Goal: Task Accomplishment & Management: Use online tool/utility

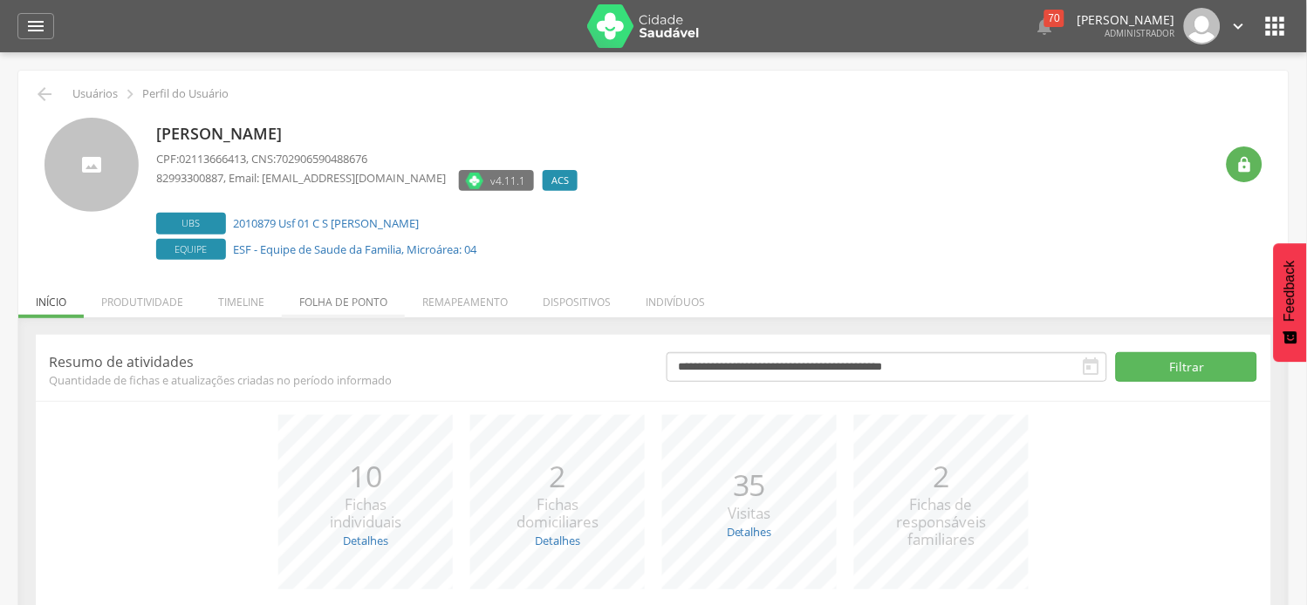
click at [359, 307] on li "Folha de ponto" at bounding box center [343, 297] width 123 height 41
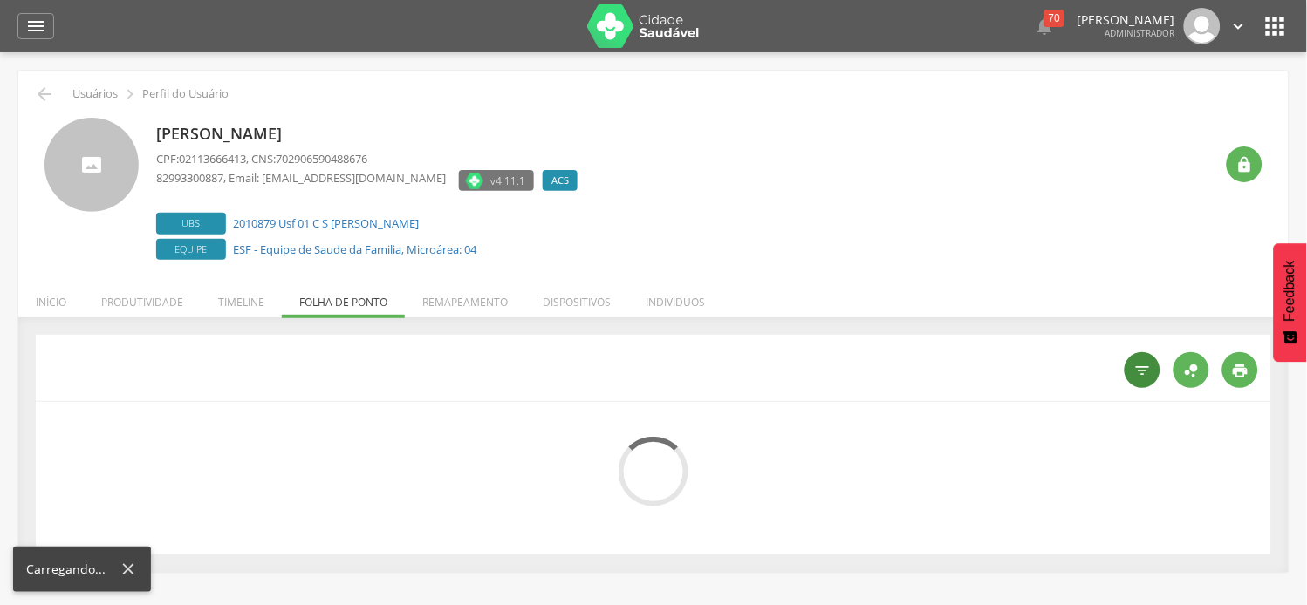
click at [1150, 379] on icon "" at bounding box center [1142, 370] width 17 height 17
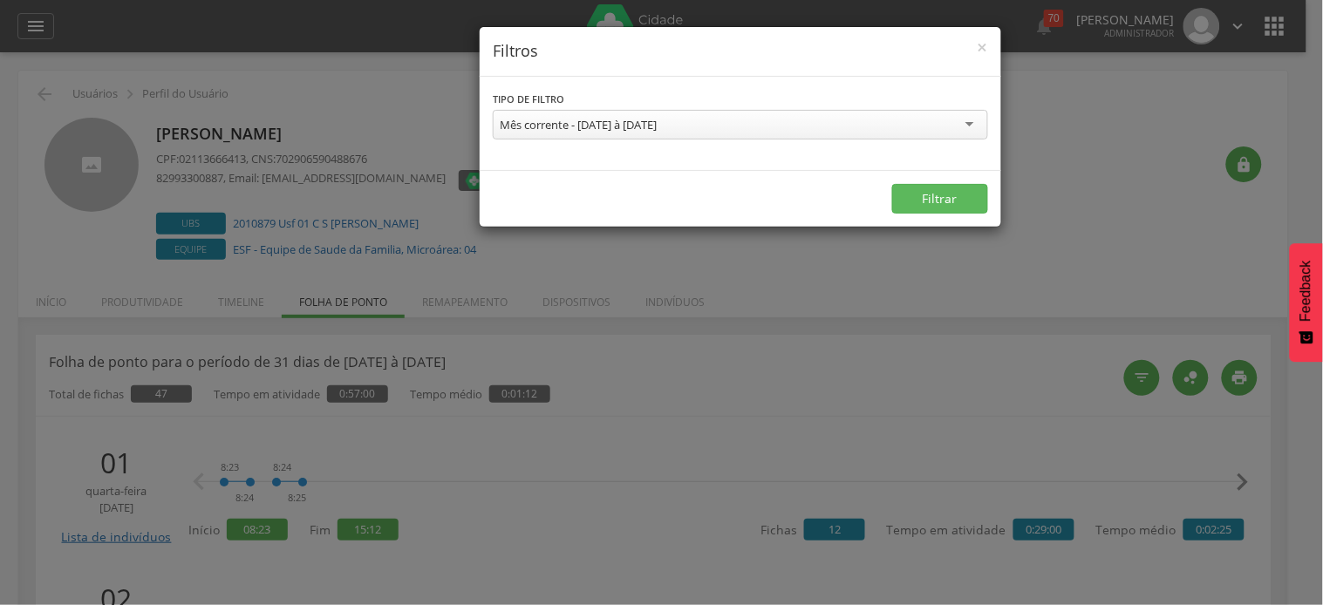
click at [657, 126] on div "Mês corrente - [DATE] à [DATE]" at bounding box center [578, 125] width 157 height 16
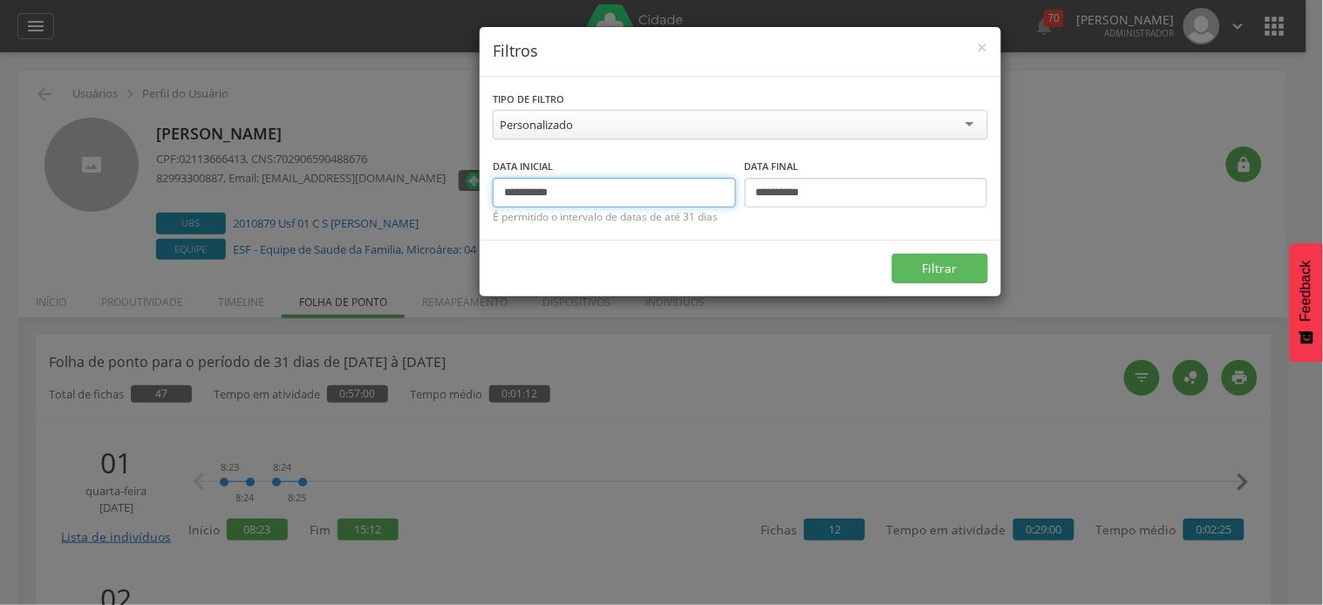
drag, startPoint x: 536, startPoint y: 195, endPoint x: 462, endPoint y: 181, distance: 74.4
click at [462, 181] on div "**********" at bounding box center [661, 302] width 1323 height 605
type input "**********"
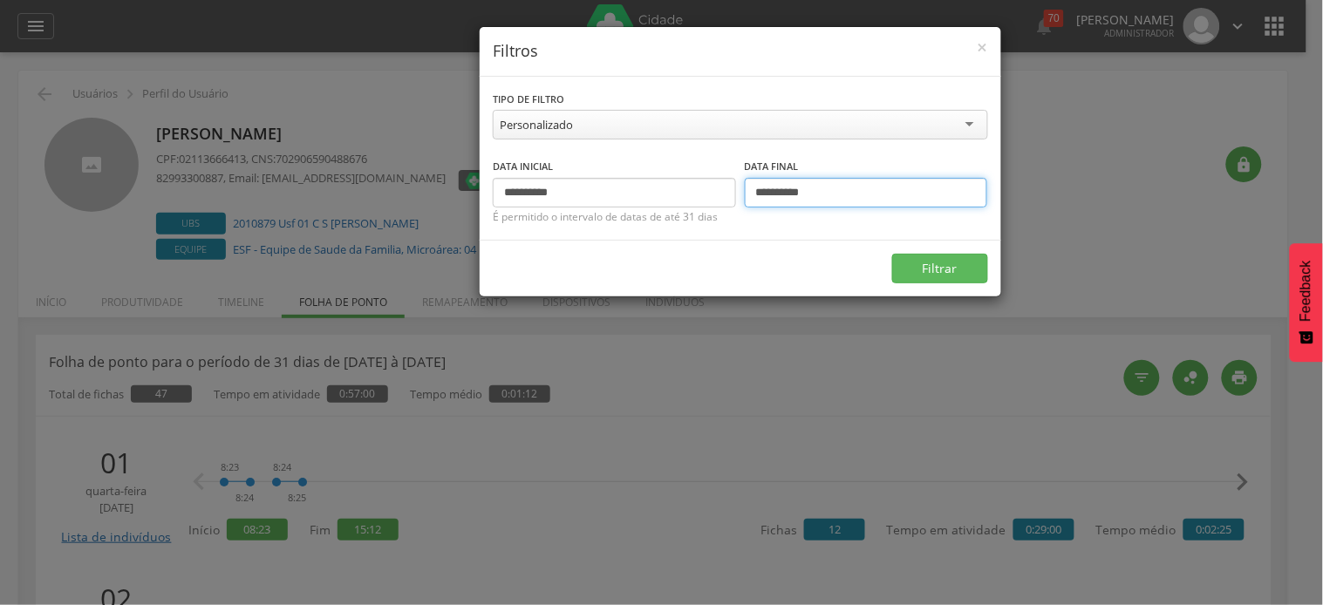
drag, startPoint x: 768, startPoint y: 194, endPoint x: 748, endPoint y: 194, distance: 20.1
click at [748, 194] on input "**********" at bounding box center [866, 193] width 243 height 30
type input "**********"
click at [892, 254] on button "Filtrar" at bounding box center [940, 269] width 96 height 30
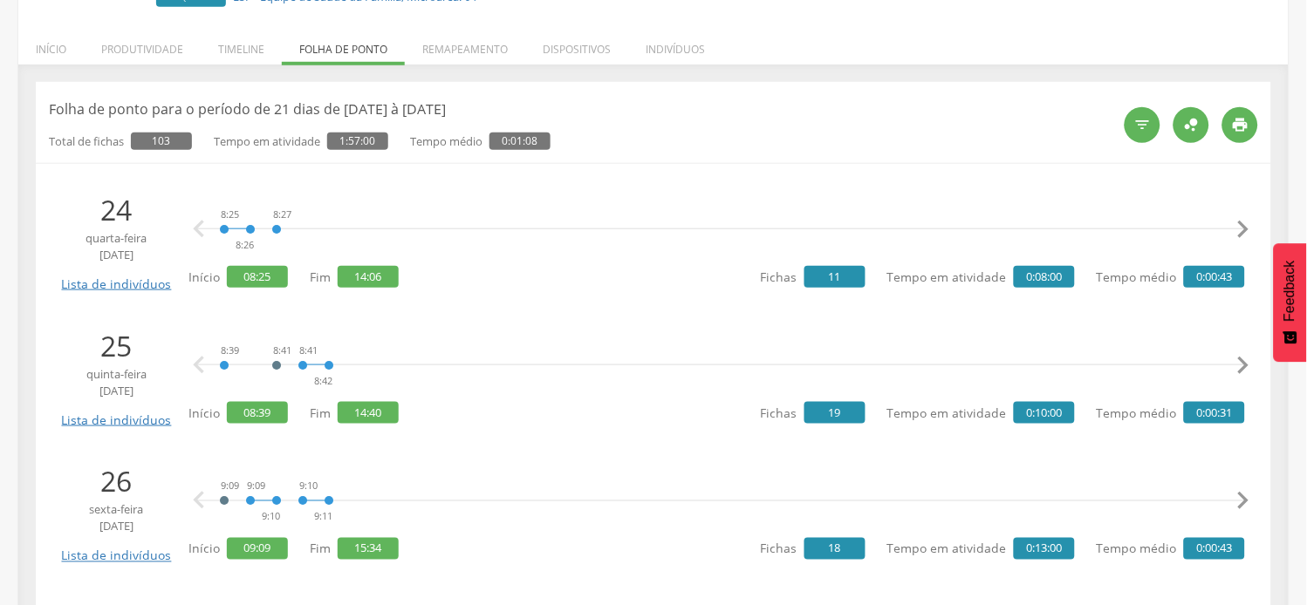
scroll to position [290, 0]
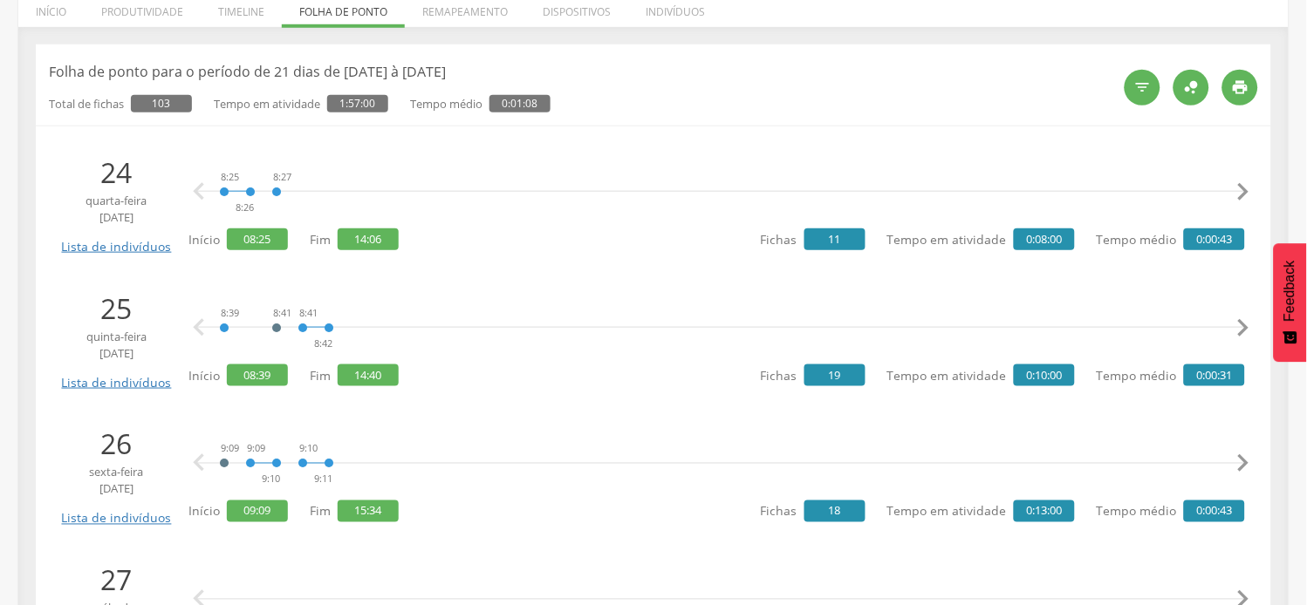
click at [1246, 192] on icon "" at bounding box center [1242, 191] width 35 height 35
click at [1246, 190] on icon "" at bounding box center [1242, 191] width 35 height 35
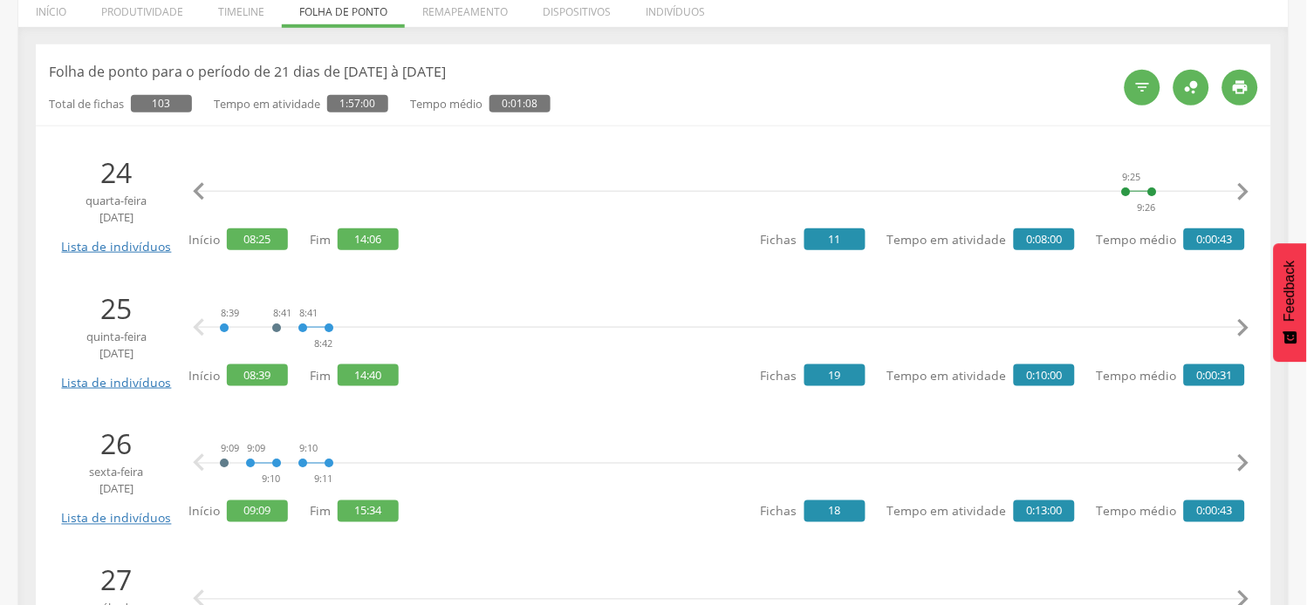
click at [1246, 190] on icon "" at bounding box center [1242, 191] width 35 height 35
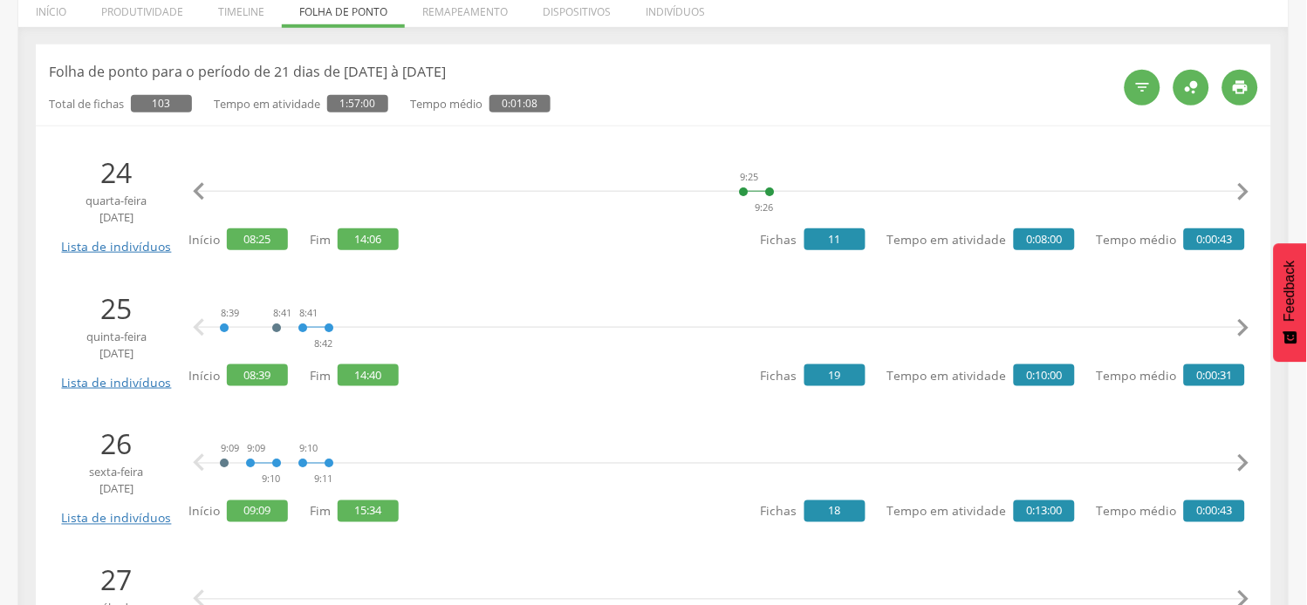
click at [1246, 190] on icon "" at bounding box center [1242, 191] width 35 height 35
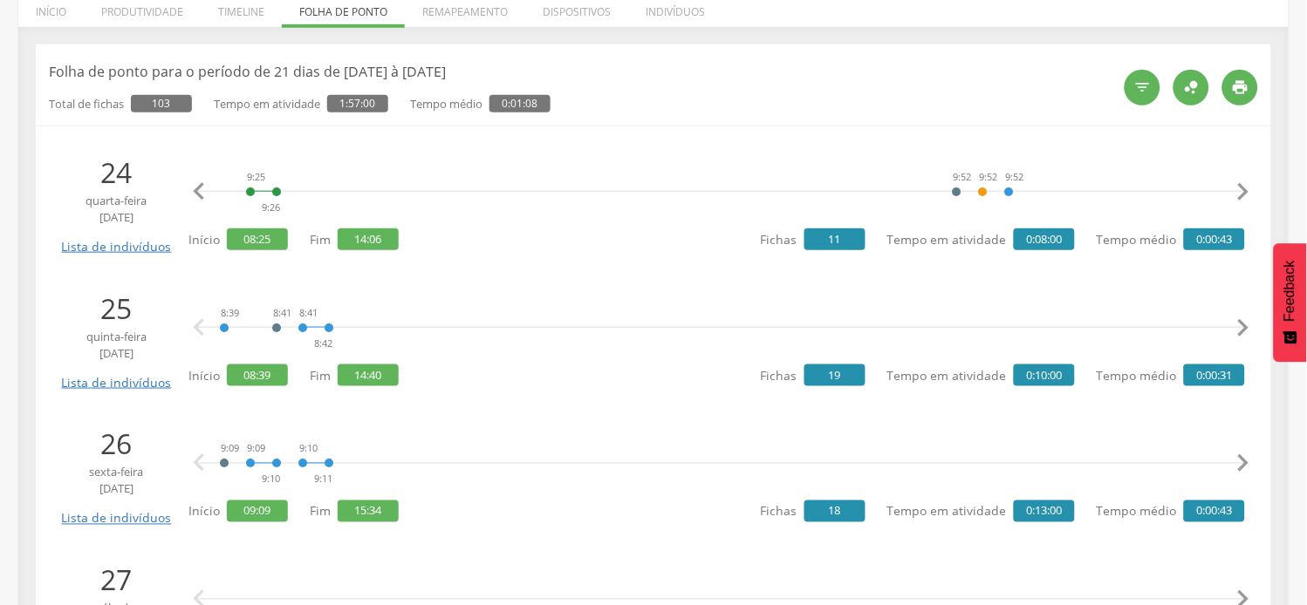
click at [1246, 190] on icon "" at bounding box center [1242, 191] width 35 height 35
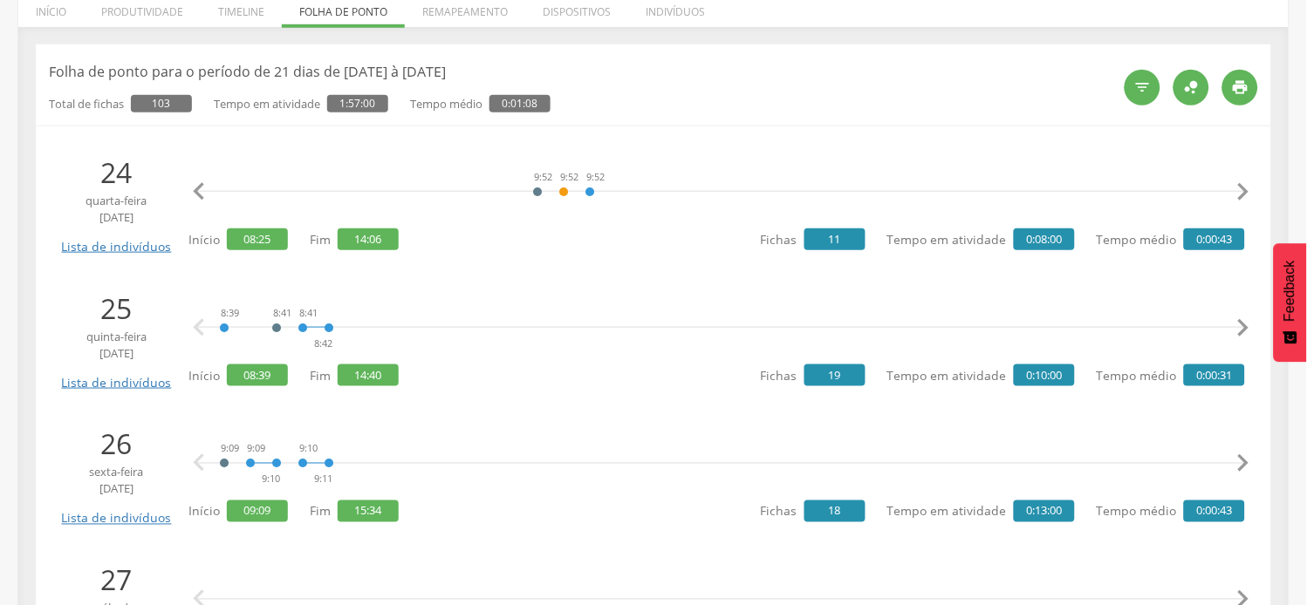
click at [1246, 190] on icon "" at bounding box center [1242, 191] width 35 height 35
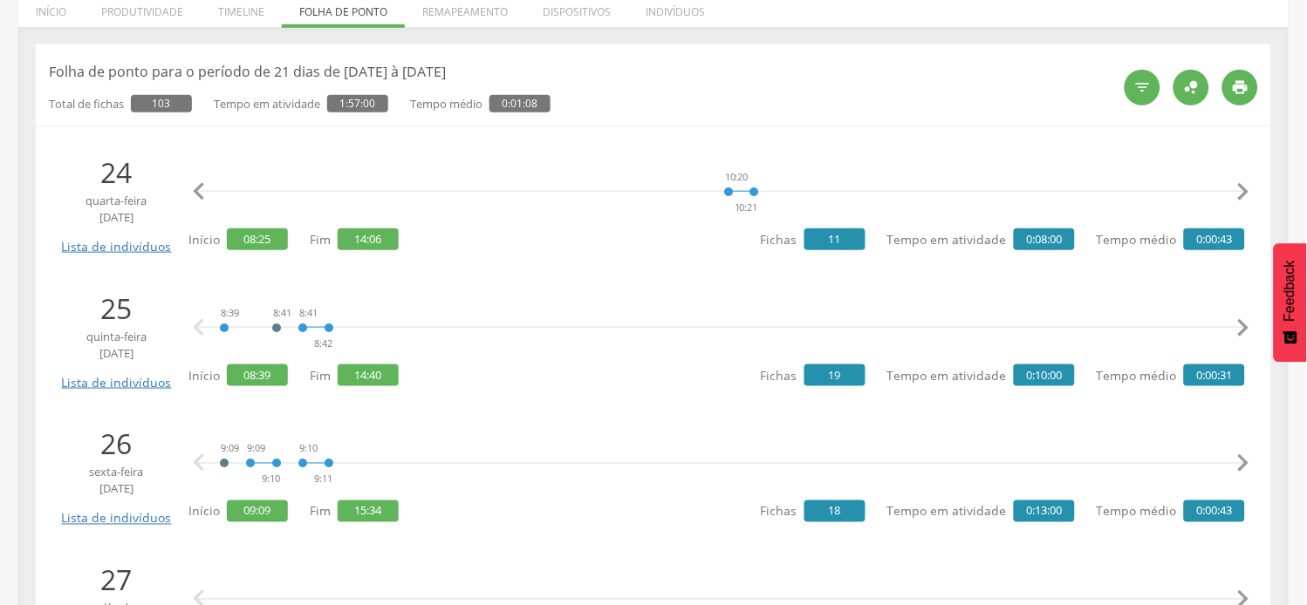
click at [1246, 190] on icon "" at bounding box center [1242, 191] width 35 height 35
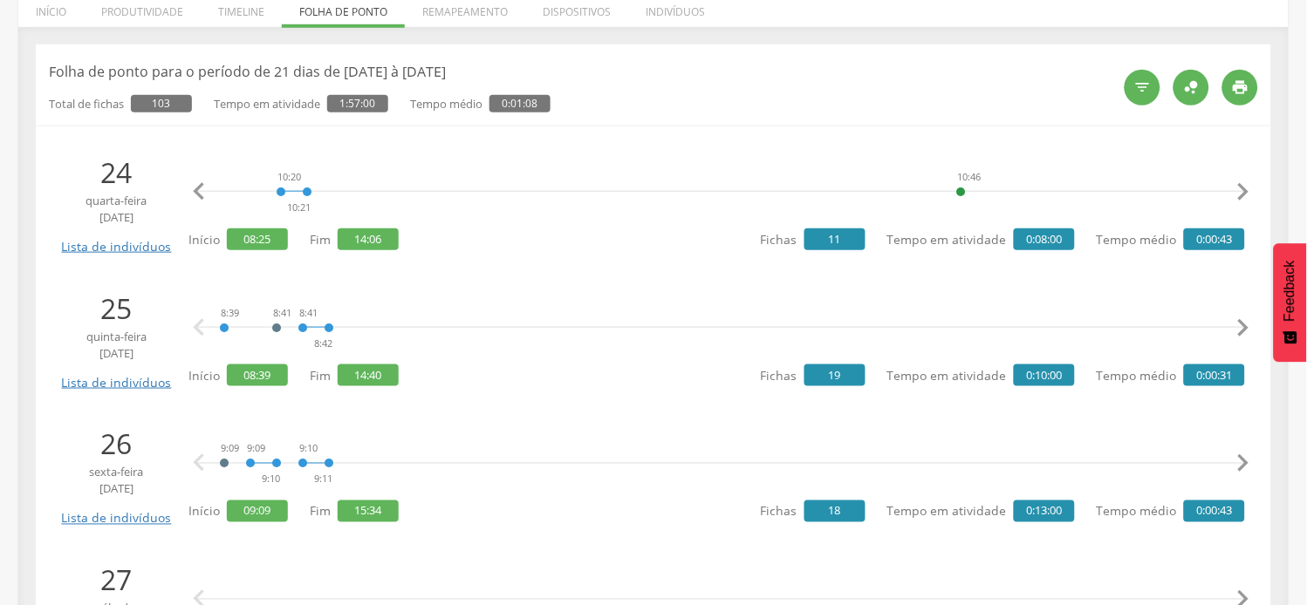
click at [1246, 190] on icon "" at bounding box center [1242, 191] width 35 height 35
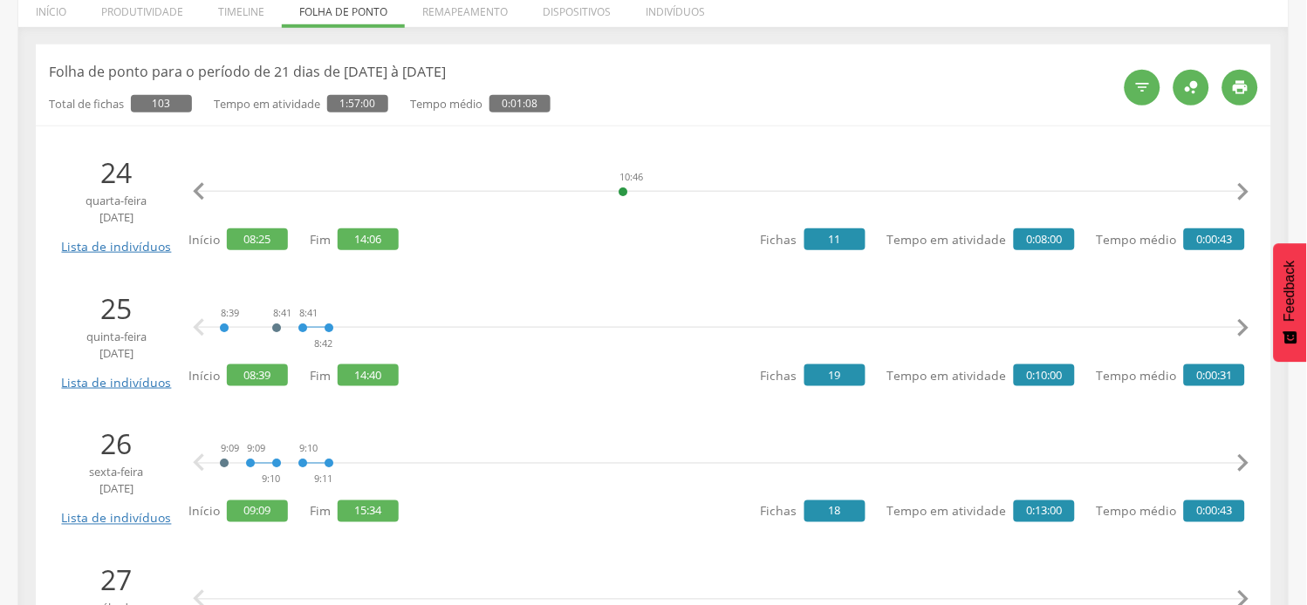
click at [1246, 190] on icon "" at bounding box center [1242, 191] width 35 height 35
click at [1245, 194] on icon "" at bounding box center [1242, 191] width 35 height 35
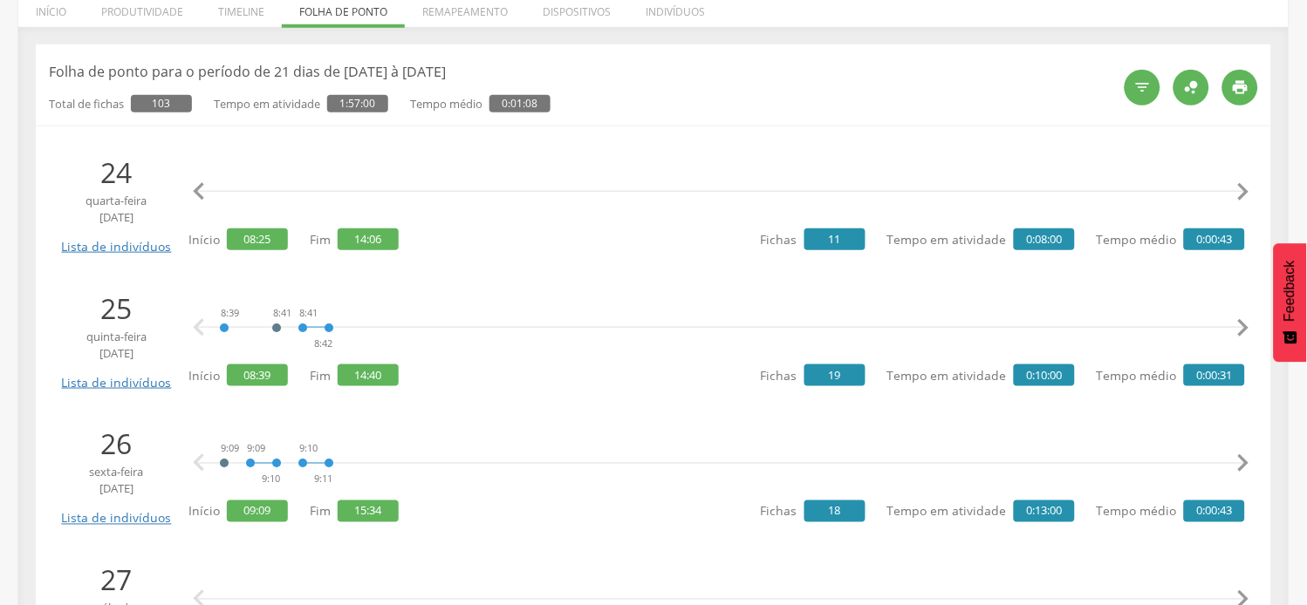
click at [1245, 194] on icon "" at bounding box center [1242, 191] width 35 height 35
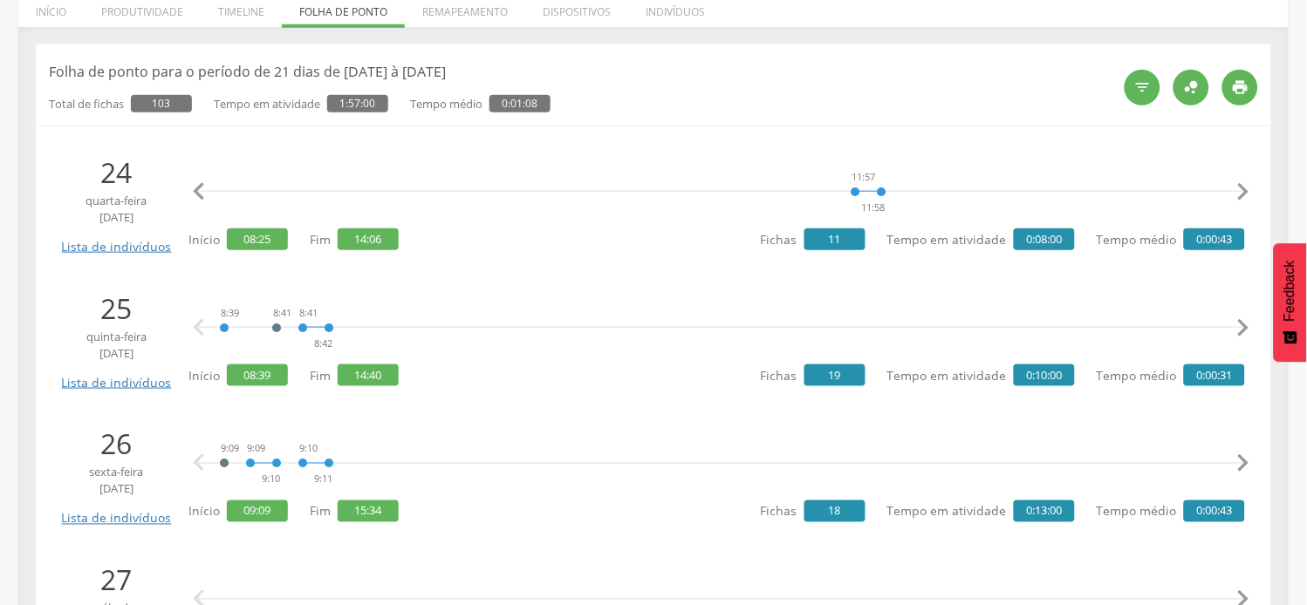
click at [1245, 194] on icon "" at bounding box center [1242, 191] width 35 height 35
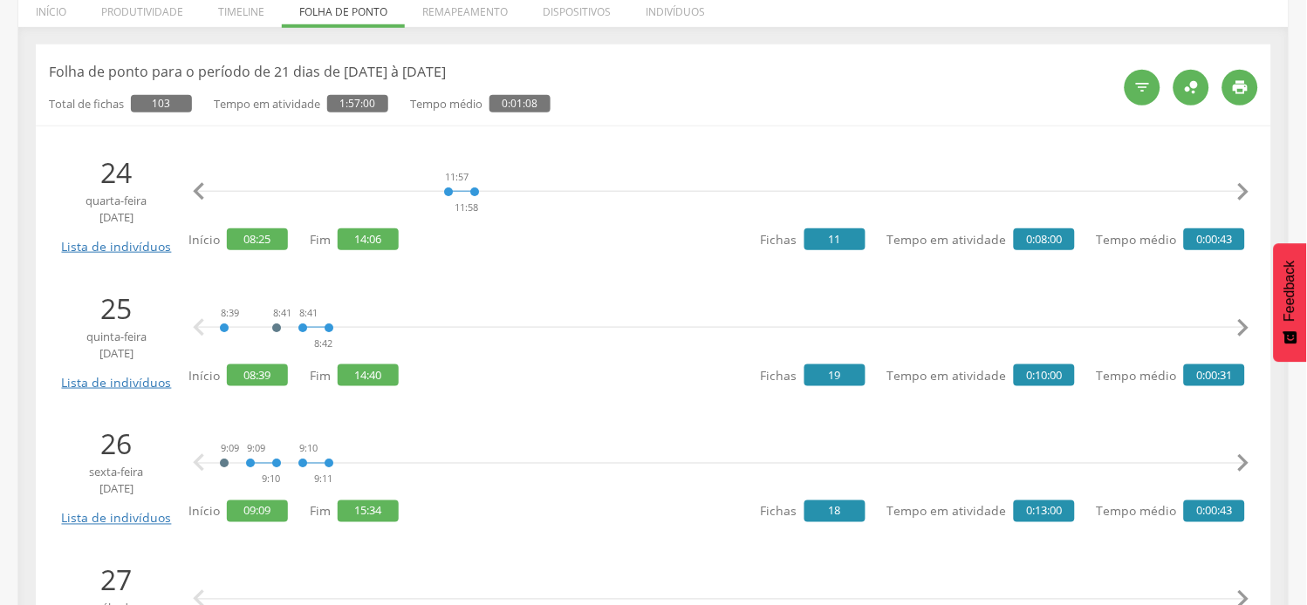
click at [1245, 194] on icon "" at bounding box center [1242, 191] width 35 height 35
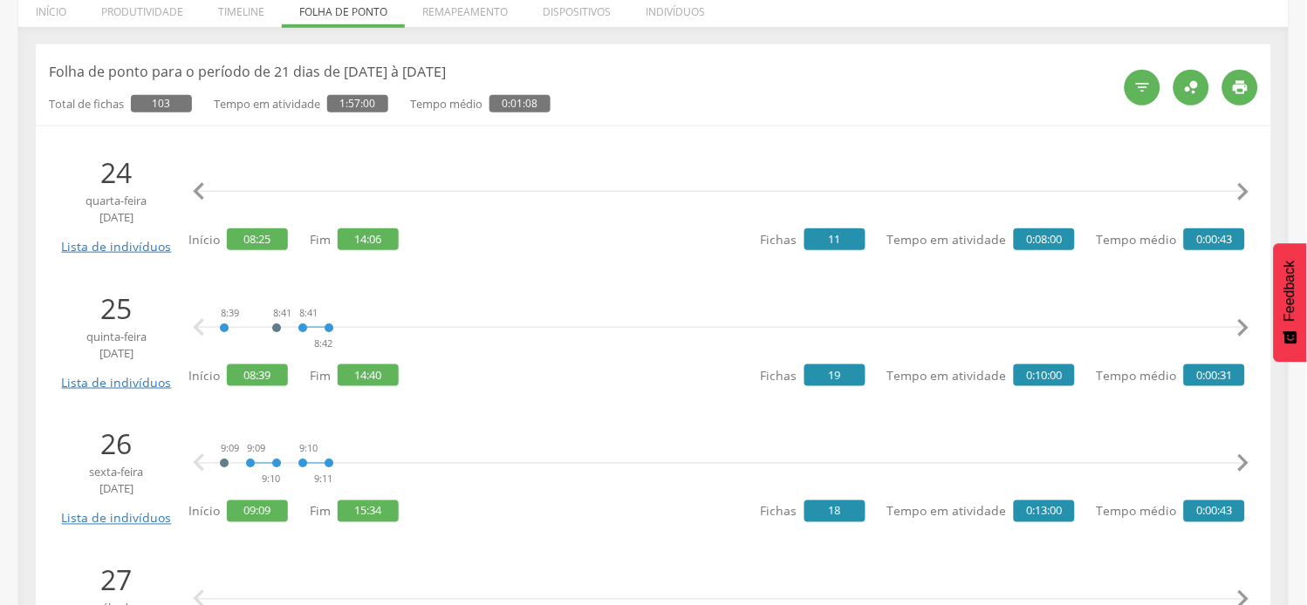
click at [1245, 194] on icon "" at bounding box center [1242, 191] width 35 height 35
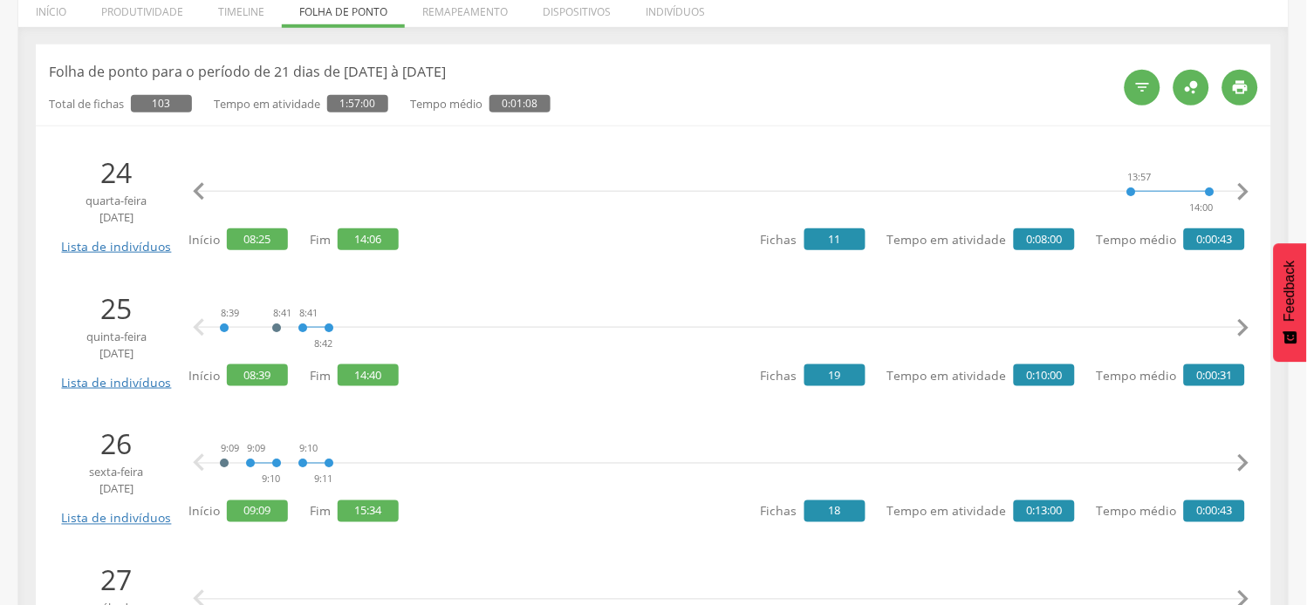
click at [1245, 194] on icon "" at bounding box center [1242, 191] width 35 height 35
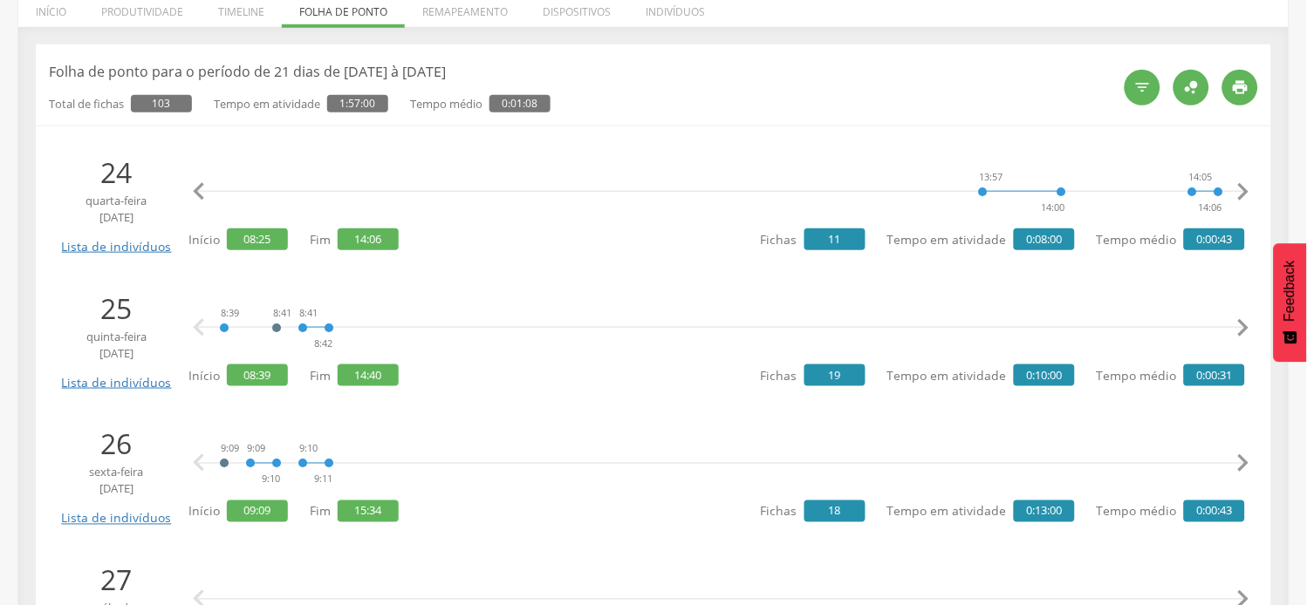
click at [1245, 194] on icon "" at bounding box center [1242, 191] width 35 height 35
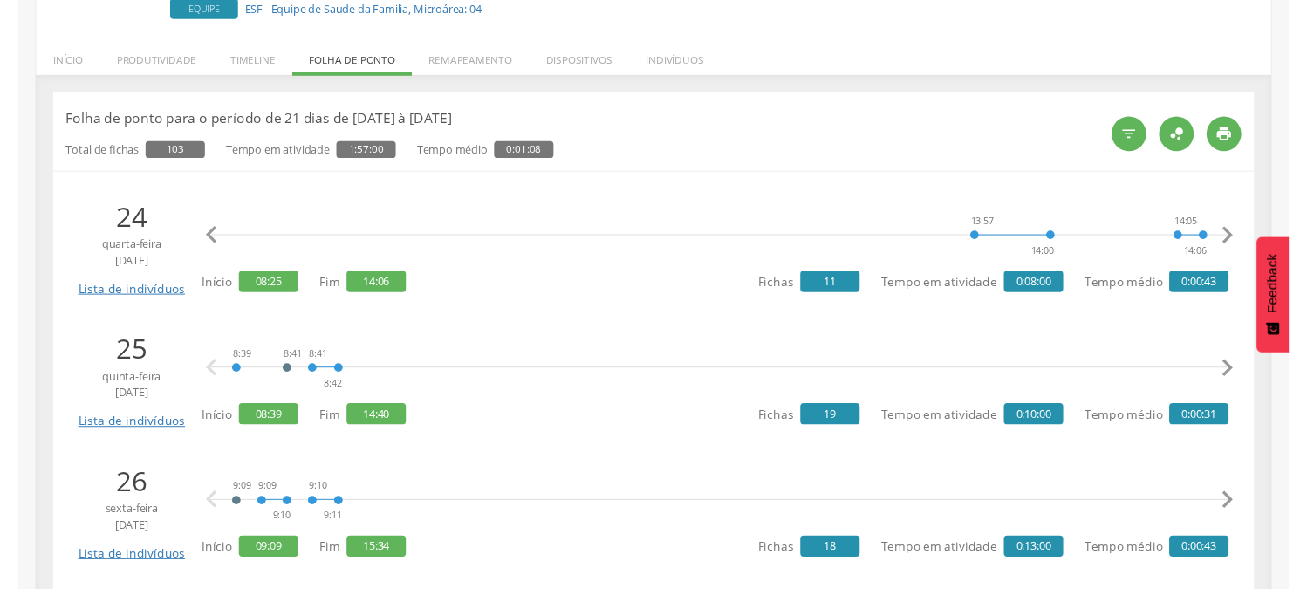
scroll to position [194, 0]
